Goal: Task Accomplishment & Management: Manage account settings

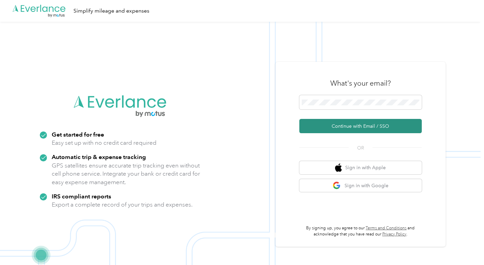
click at [365, 126] on button "Continue with Email / SSO" at bounding box center [360, 126] width 122 height 14
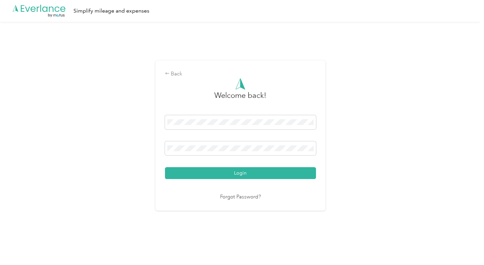
click at [249, 176] on button "Login" at bounding box center [240, 173] width 151 height 12
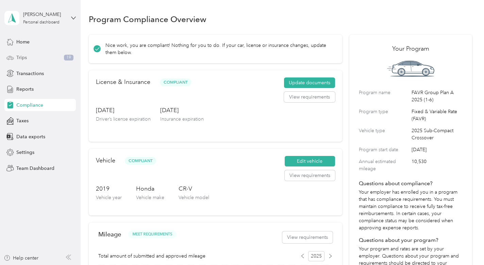
click at [22, 57] on span "Trips" at bounding box center [21, 57] width 11 height 7
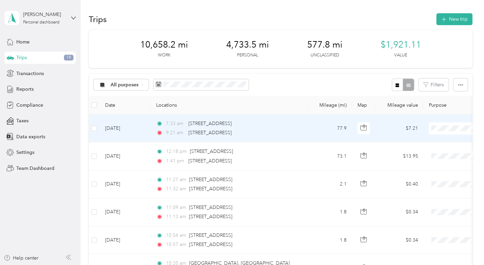
click at [424, 138] on span "School Specialty" at bounding box center [447, 138] width 63 height 7
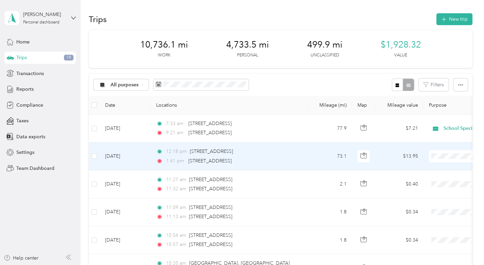
click at [437, 168] on span "School Specialty" at bounding box center [447, 168] width 63 height 7
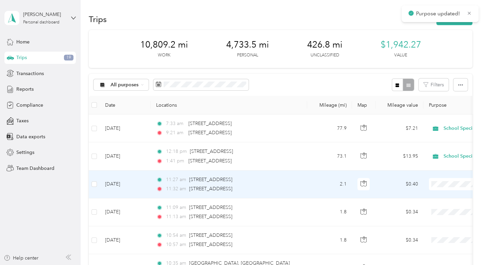
click at [435, 194] on span "School Specialty" at bounding box center [447, 193] width 63 height 7
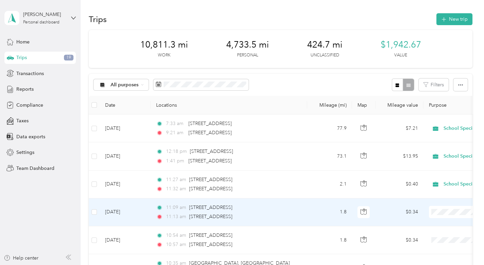
click at [431, 224] on li "School Specialty" at bounding box center [441, 224] width 84 height 12
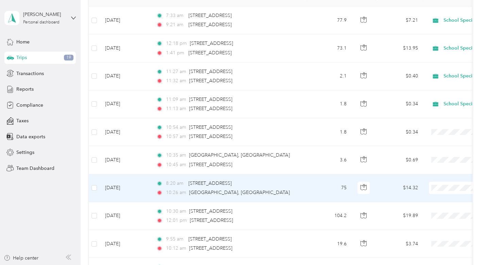
scroll to position [113, 0]
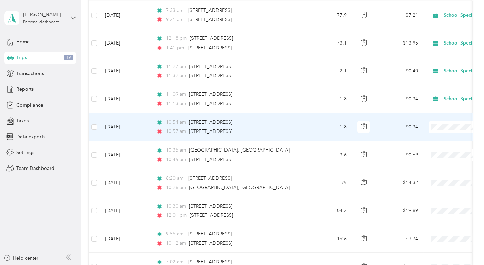
click at [428, 139] on li "School Specialty" at bounding box center [441, 139] width 84 height 12
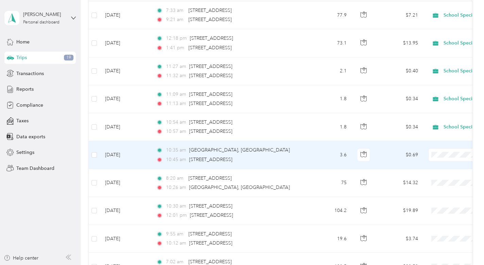
click at [428, 167] on li "School Specialty" at bounding box center [441, 164] width 84 height 12
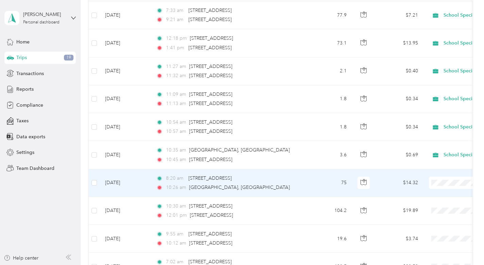
click at [433, 192] on span "School Specialty" at bounding box center [447, 190] width 63 height 7
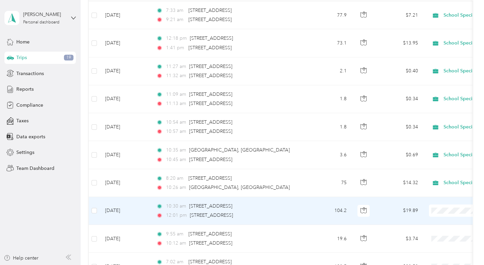
click at [428, 222] on li "School Specialty" at bounding box center [441, 222] width 84 height 12
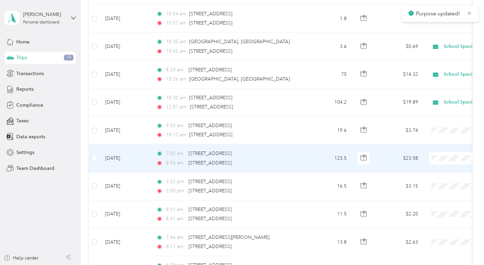
scroll to position [226, 0]
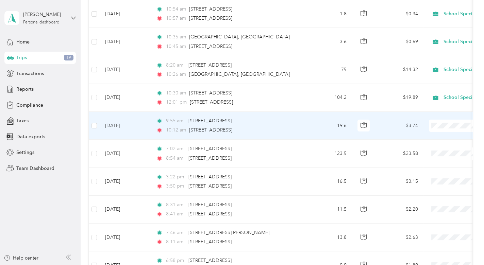
click at [422, 137] on li "School Specialty" at bounding box center [441, 137] width 84 height 12
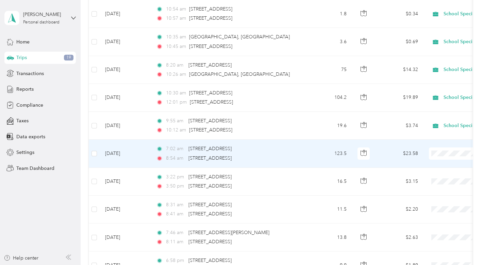
click at [432, 161] on span "School Specialty" at bounding box center [447, 164] width 63 height 7
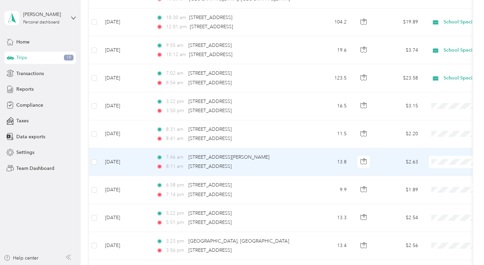
scroll to position [340, 0]
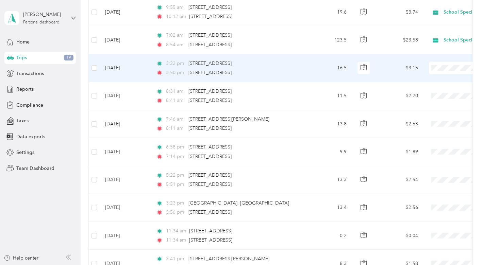
click at [436, 91] on li "Personal" at bounding box center [441, 87] width 84 height 12
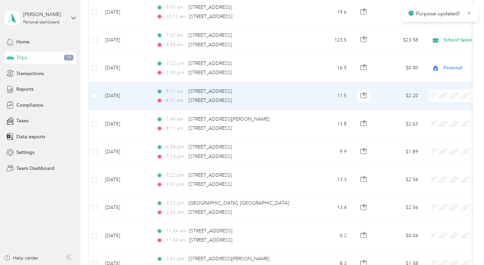
click at [426, 116] on span "Personal" at bounding box center [447, 118] width 63 height 7
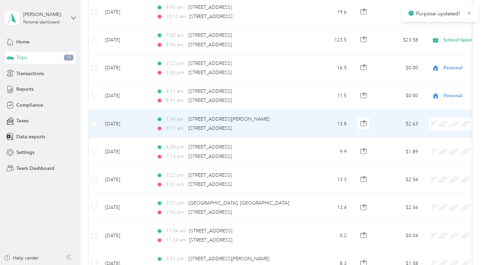
click at [438, 118] on span at bounding box center [471, 124] width 84 height 12
click at [428, 145] on span "Personal" at bounding box center [447, 144] width 63 height 7
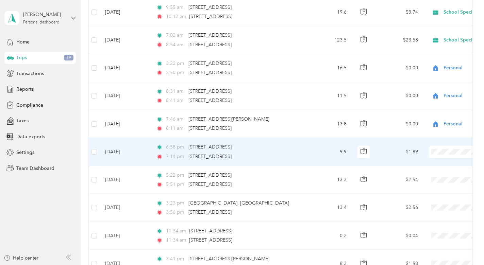
click at [429, 175] on li "Personal" at bounding box center [441, 172] width 84 height 12
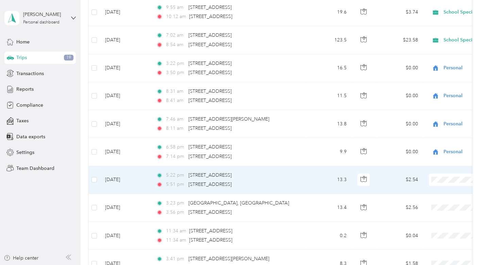
click at [424, 199] on span "Personal" at bounding box center [447, 201] width 63 height 7
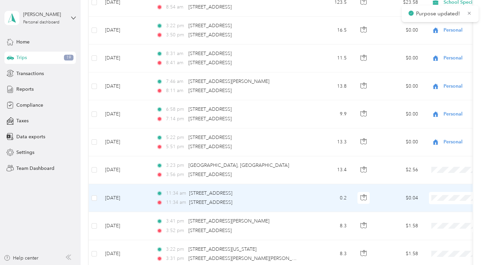
scroll to position [415, 0]
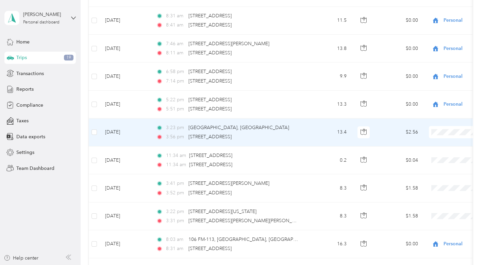
click at [427, 154] on li "Personal" at bounding box center [441, 154] width 84 height 12
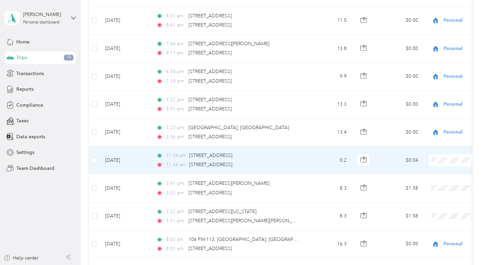
click at [430, 177] on li "Personal" at bounding box center [441, 182] width 84 height 12
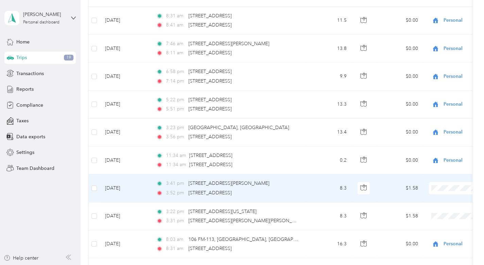
click at [424, 207] on span "Personal" at bounding box center [447, 206] width 63 height 7
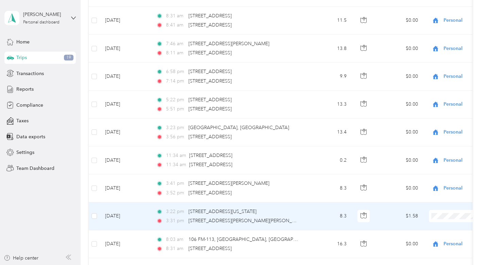
click at [427, 233] on span "Personal" at bounding box center [447, 235] width 63 height 7
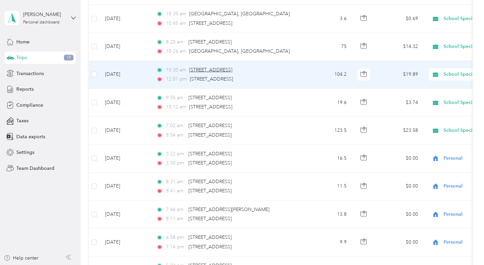
scroll to position [226, 0]
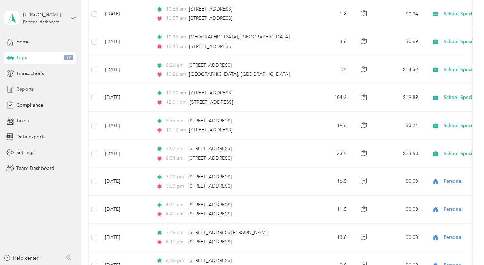
click at [22, 89] on span "Reports" at bounding box center [24, 89] width 17 height 7
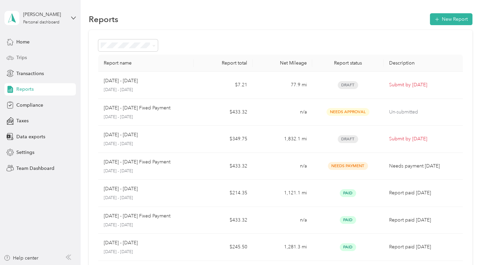
click at [22, 55] on span "Trips" at bounding box center [21, 57] width 11 height 7
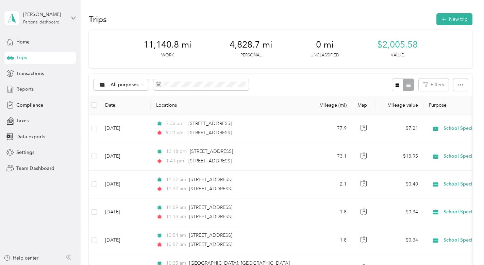
click at [31, 88] on span "Reports" at bounding box center [24, 89] width 17 height 7
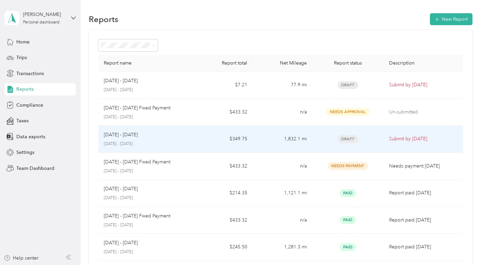
click at [134, 138] on div "[DATE] - [DATE] [DATE] - [DATE]" at bounding box center [146, 139] width 84 height 16
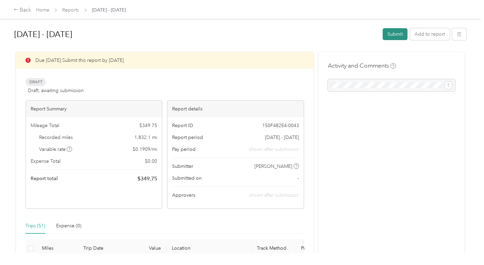
click at [395, 33] on button "Submit" at bounding box center [394, 34] width 25 height 12
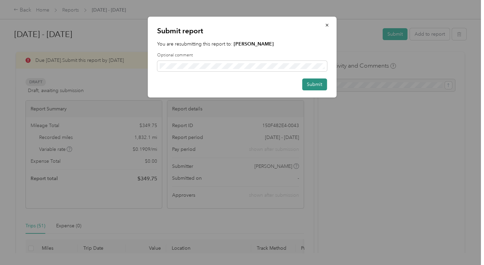
click at [314, 83] on button "Submit" at bounding box center [314, 85] width 25 height 12
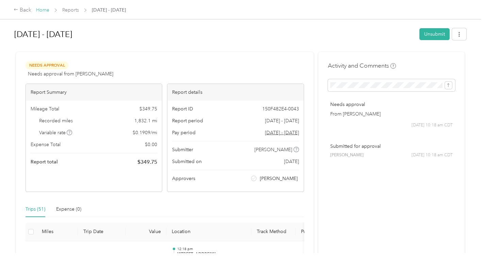
click at [45, 12] on link "Home" at bounding box center [42, 10] width 13 height 6
